Goal: Task Accomplishment & Management: Manage account settings

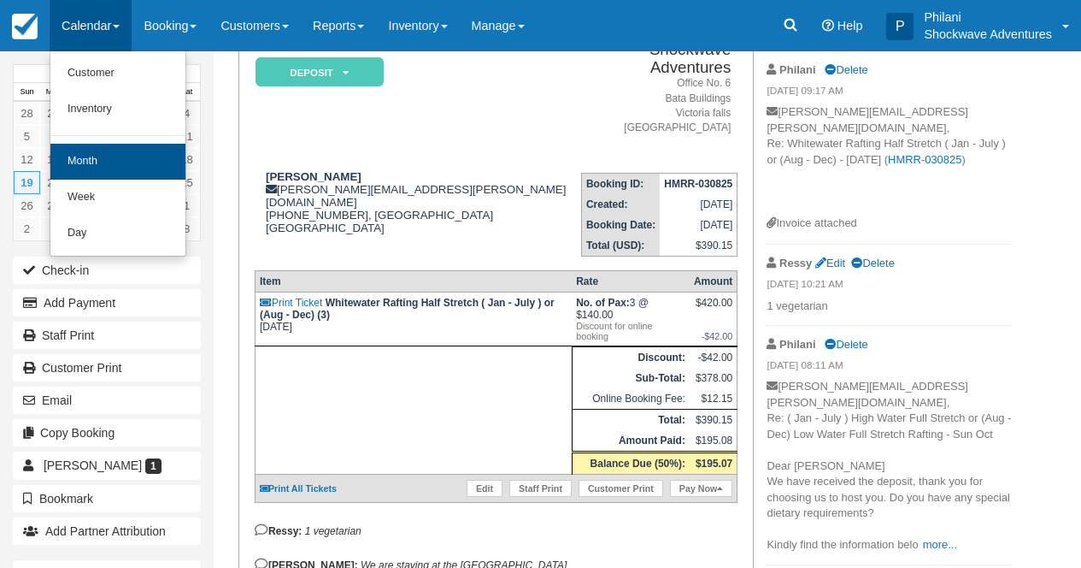
scroll to position [150, 0]
click at [99, 164] on link "Month" at bounding box center [117, 162] width 135 height 36
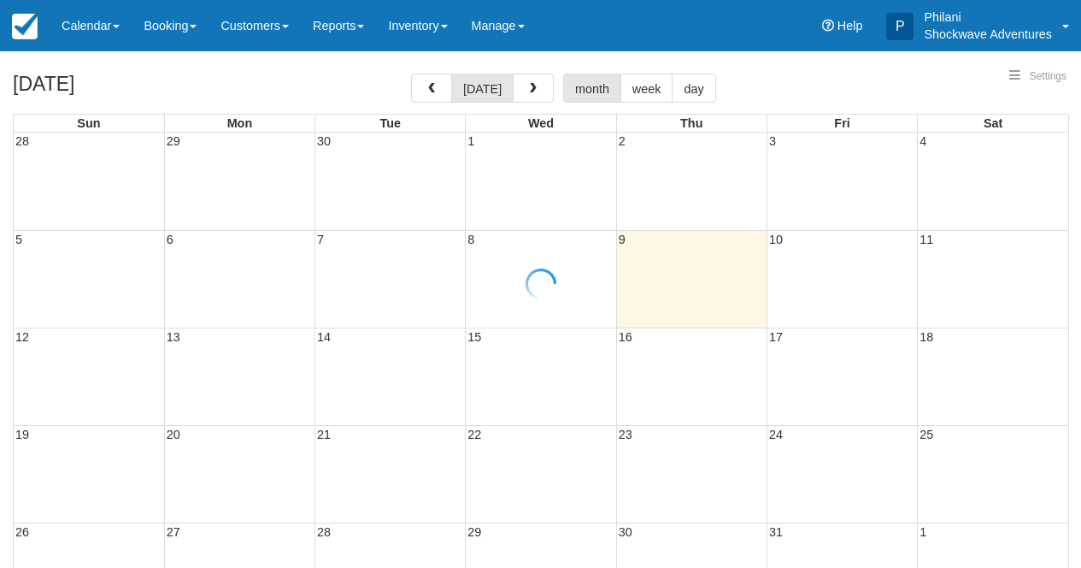
select select
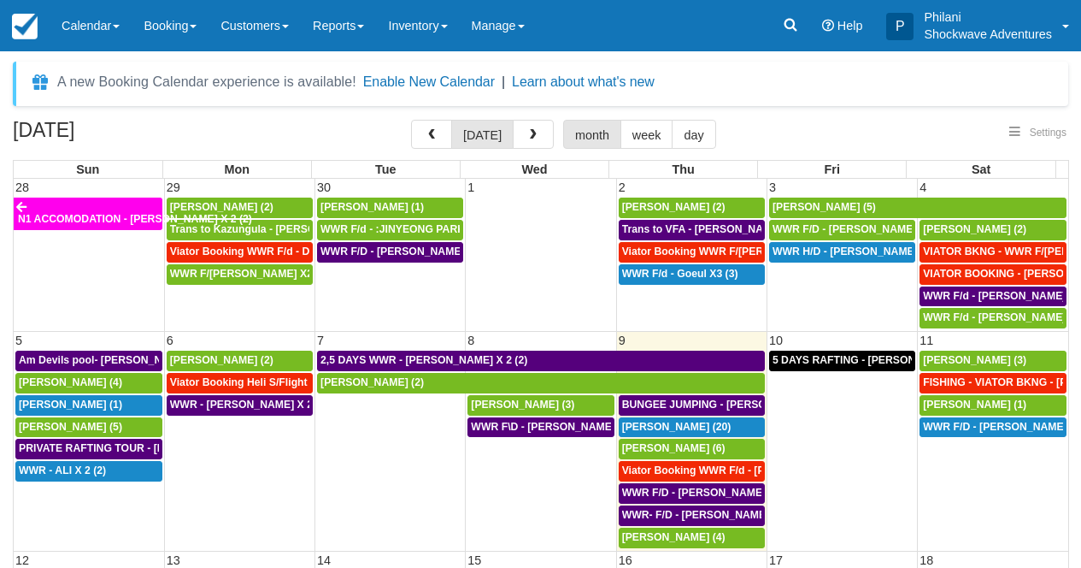
select select
click at [675, 453] on span "[PERSON_NAME] (6)" at bounding box center [673, 448] width 103 height 12
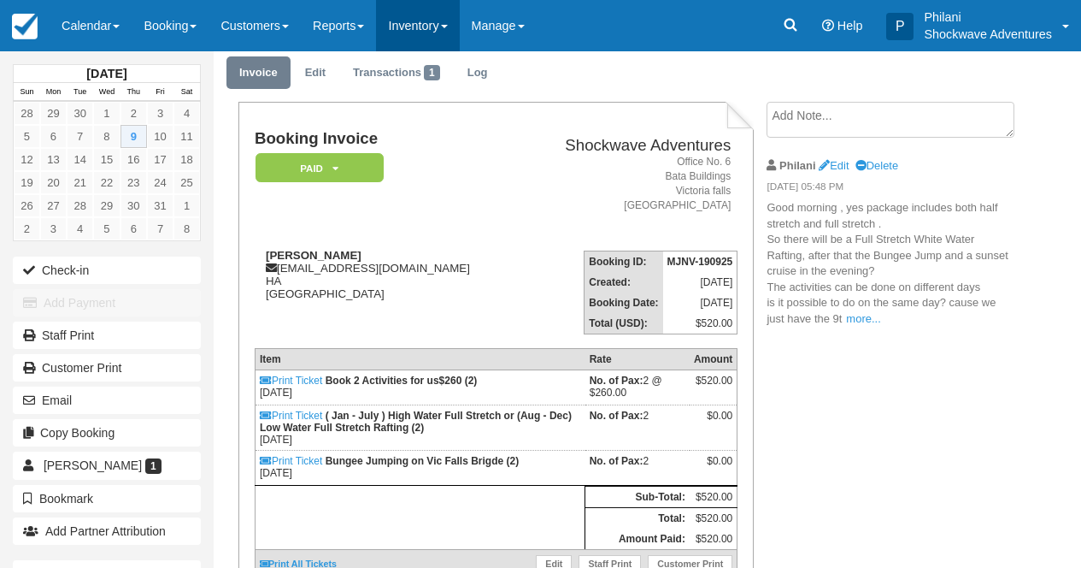
scroll to position [55, 0]
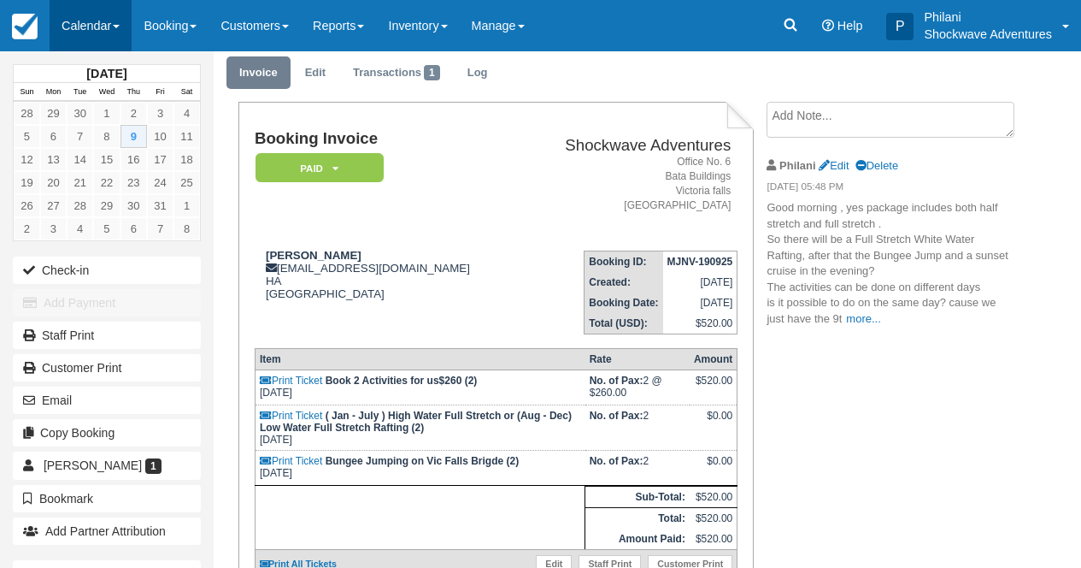
click at [106, 32] on link "Calendar" at bounding box center [91, 25] width 82 height 51
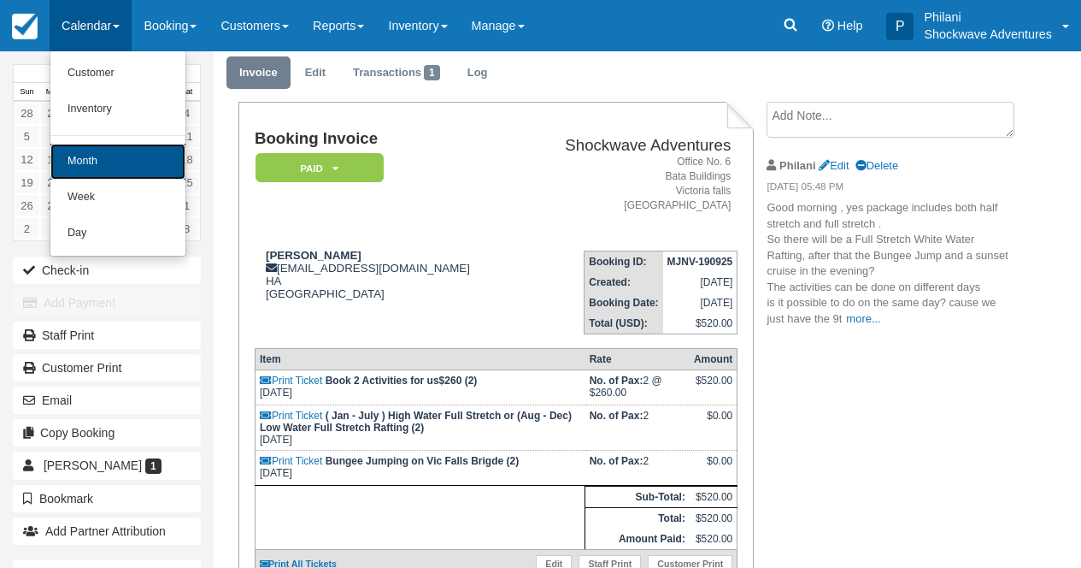
click at [101, 159] on link "Month" at bounding box center [117, 162] width 135 height 36
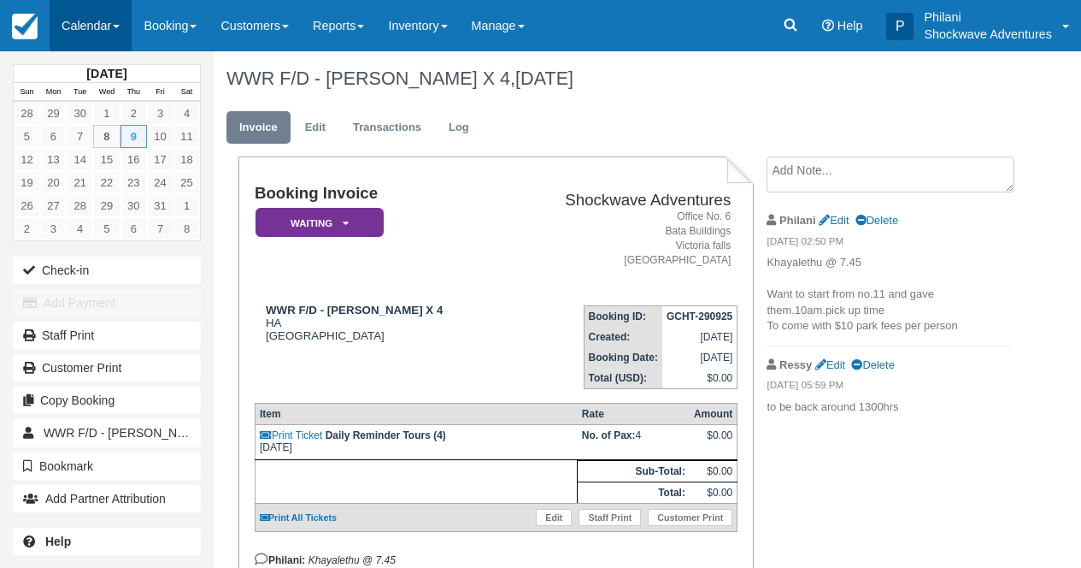
click at [86, 31] on link "Calendar" at bounding box center [91, 25] width 82 height 51
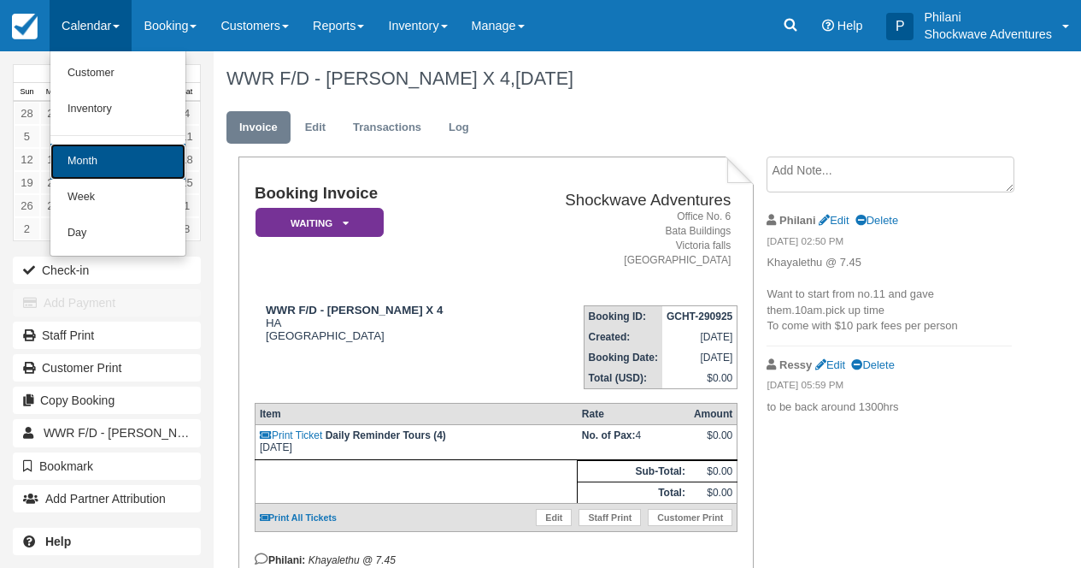
click at [121, 154] on link "Month" at bounding box center [117, 162] width 135 height 36
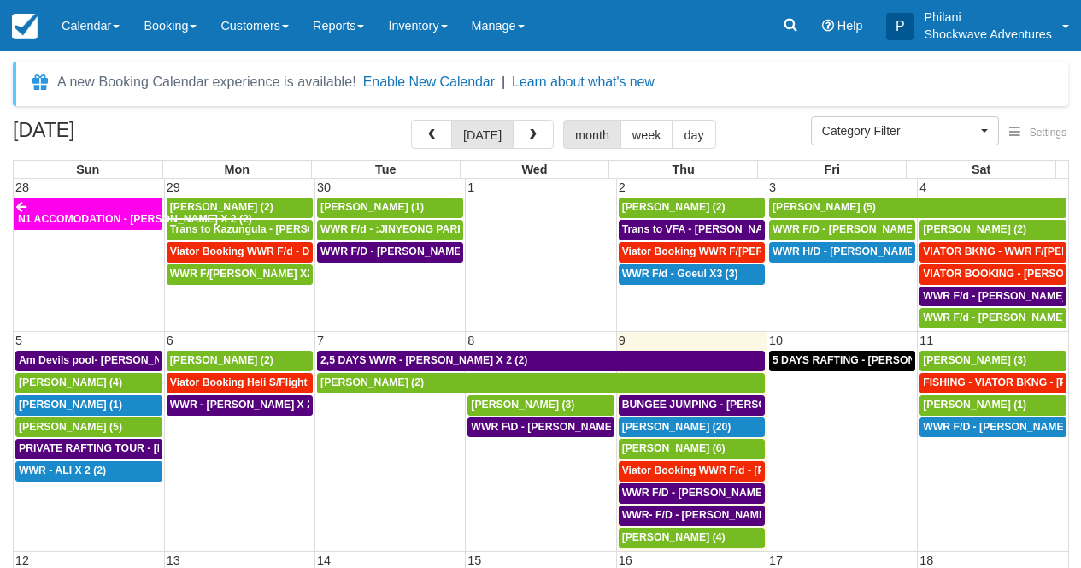
select select
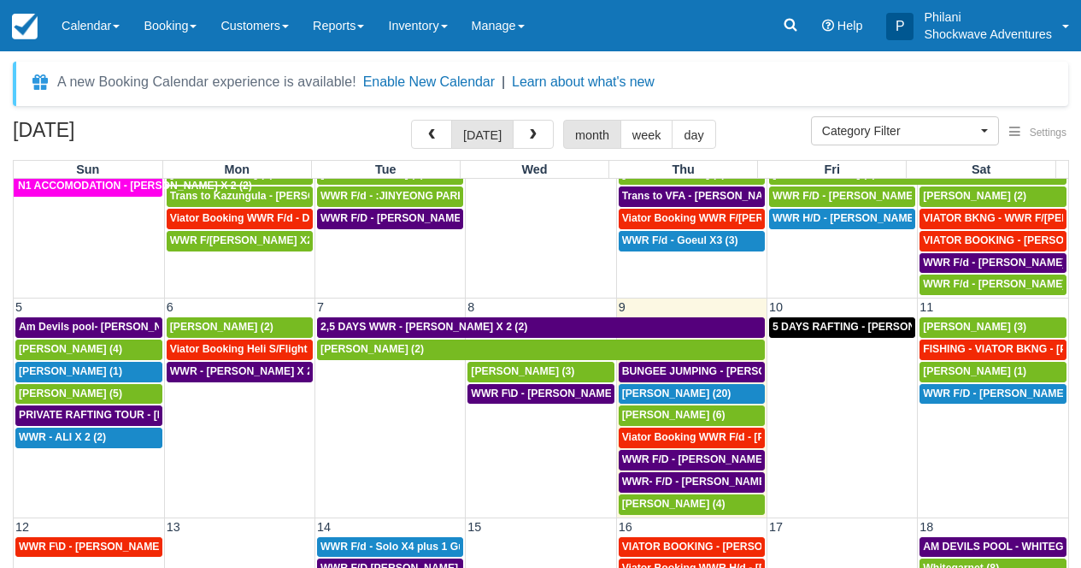
scroll to position [46, 0]
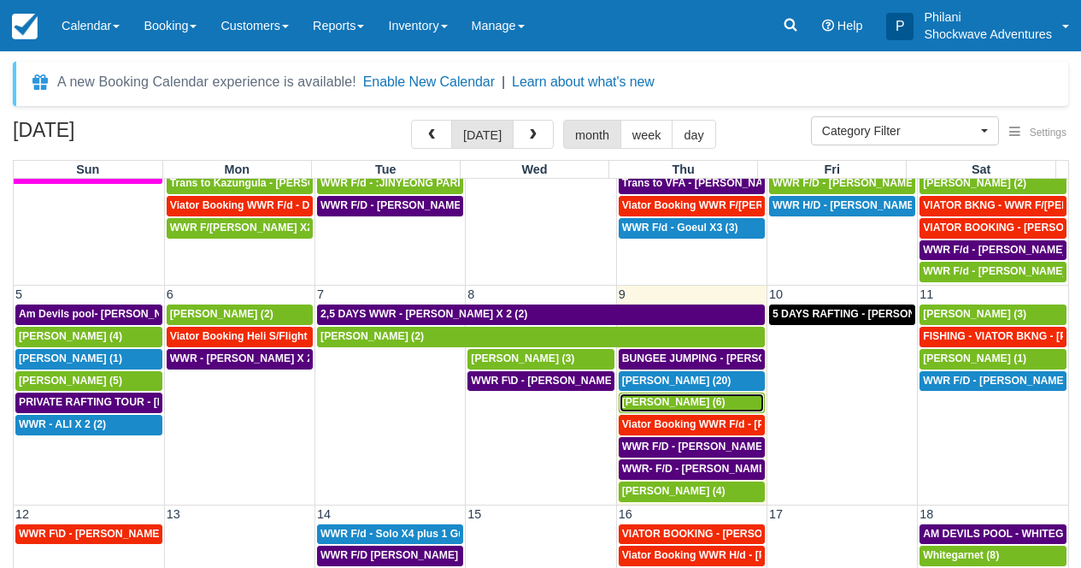
click at [648, 403] on span "[PERSON_NAME] (6)" at bounding box center [673, 402] width 103 height 12
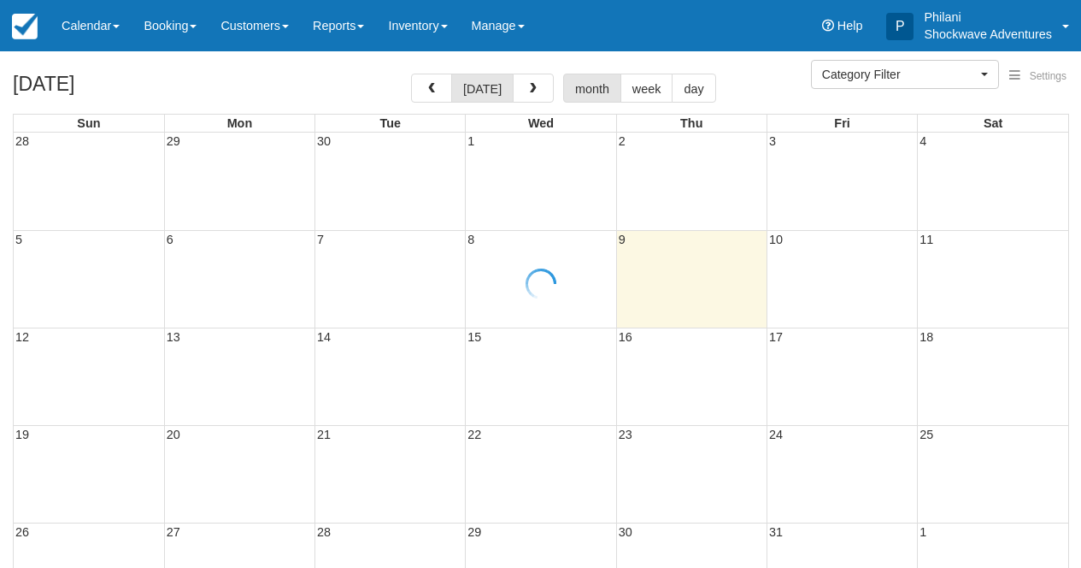
select select
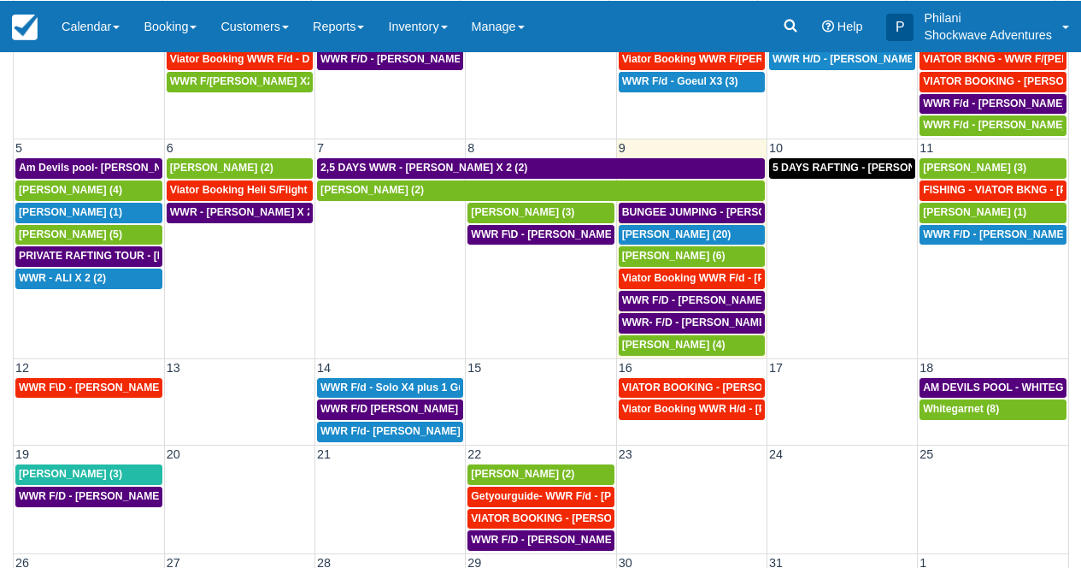
scroll to position [203, 0]
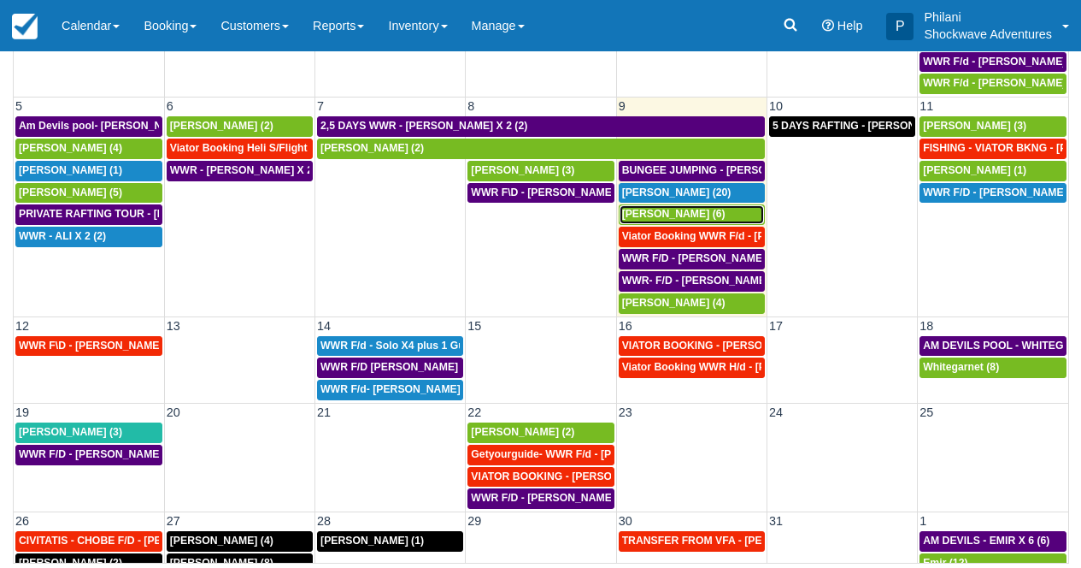
click at [658, 217] on span "Jens Ritter (6)" at bounding box center [673, 214] width 103 height 12
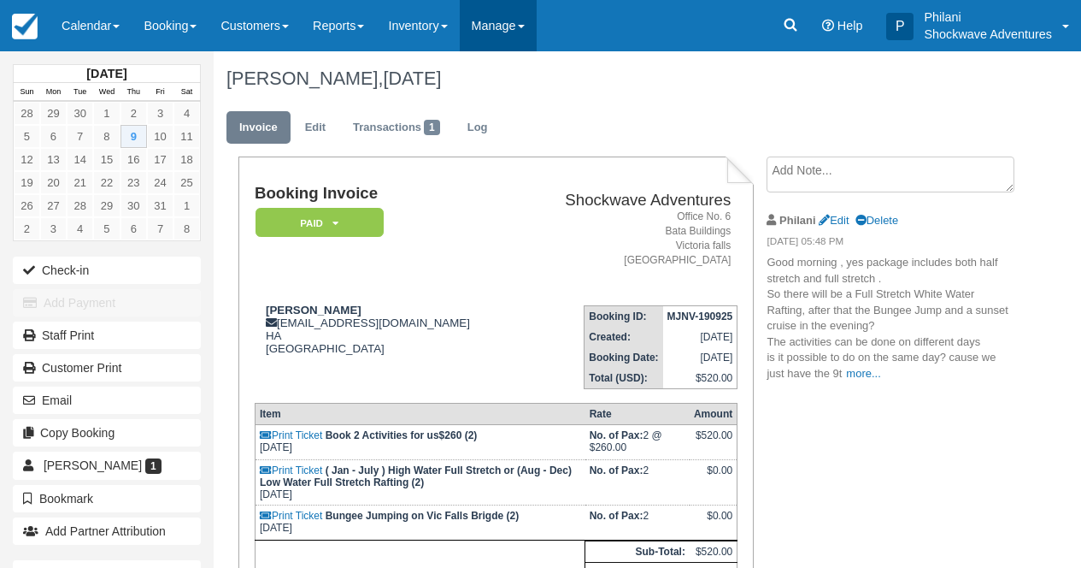
click at [536, 38] on link "Manage" at bounding box center [498, 25] width 77 height 51
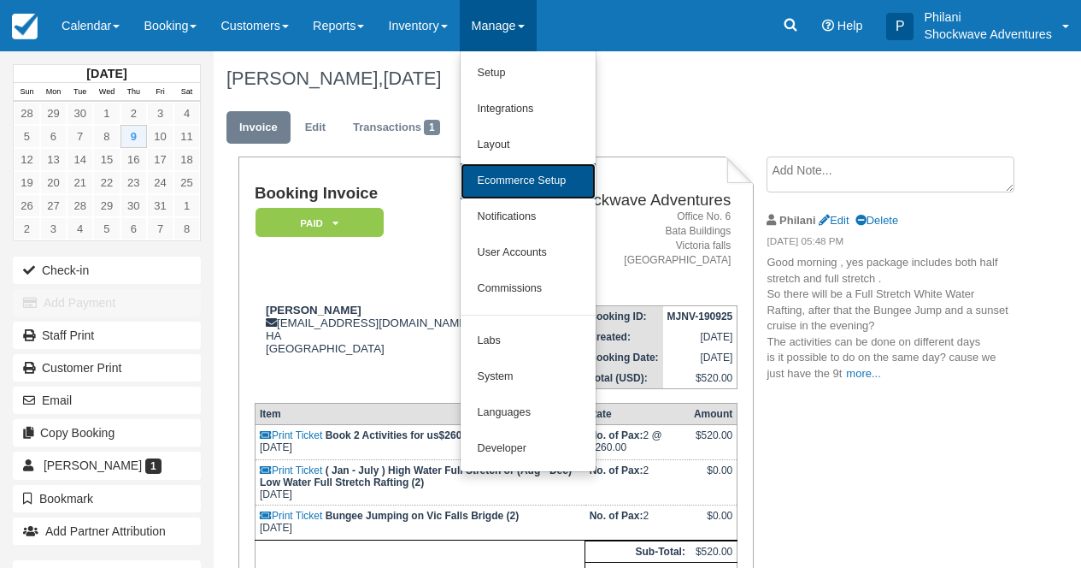
click at [545, 186] on link "Ecommerce Setup" at bounding box center [528, 181] width 135 height 36
click at [545, 186] on td "Shockwave Adventures Office [STREET_ADDRESS]" at bounding box center [628, 238] width 220 height 107
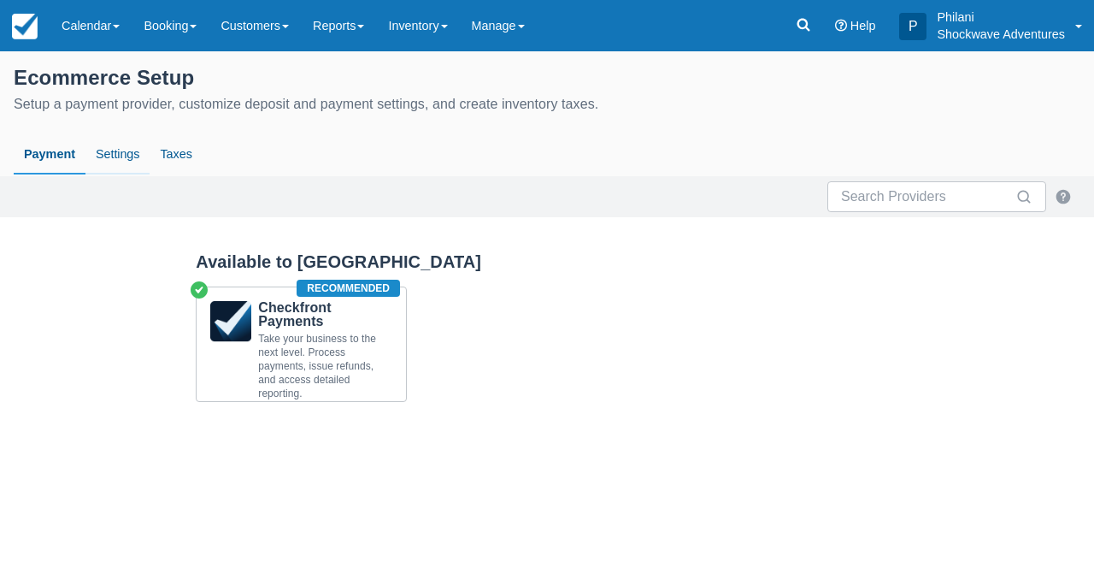
click at [126, 152] on link "Settings" at bounding box center [117, 154] width 64 height 39
